Goal: Find specific page/section: Find specific page/section

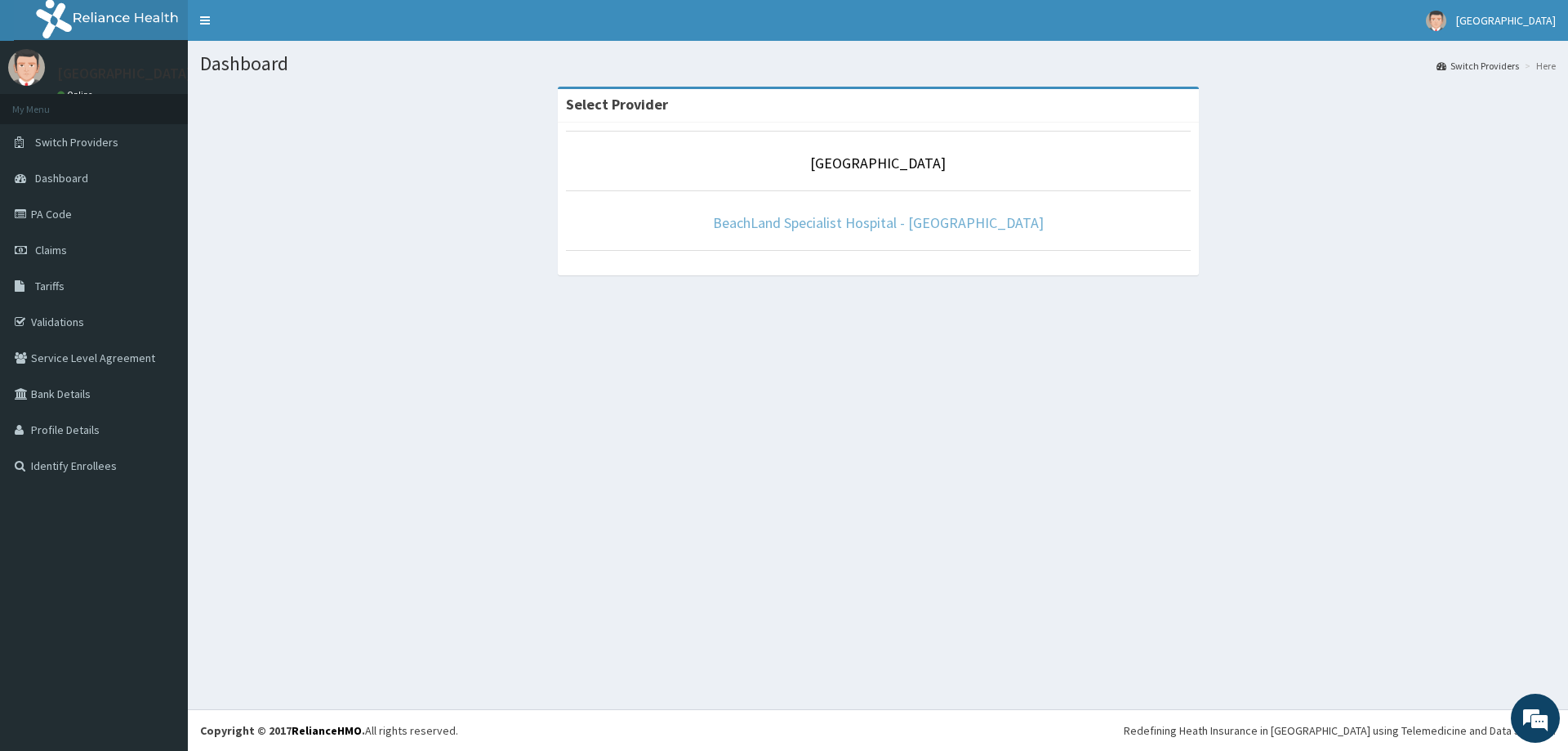
click at [861, 222] on link "BeachLand Specialist Hospital - [GEOGRAPHIC_DATA]" at bounding box center [878, 222] width 331 height 18
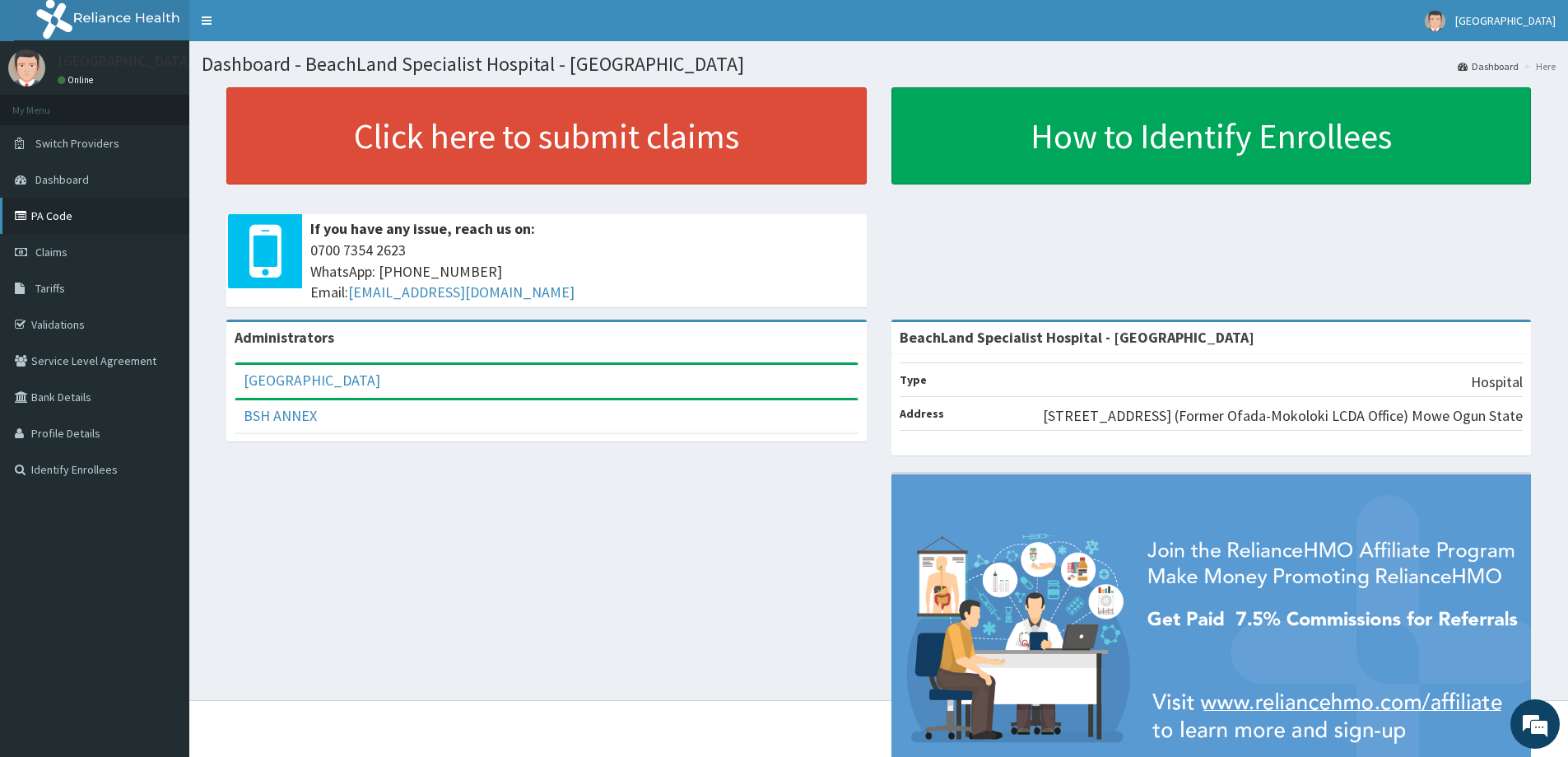
click at [40, 204] on link "PA Code" at bounding box center [94, 216] width 189 height 36
